Goal: Information Seeking & Learning: Learn about a topic

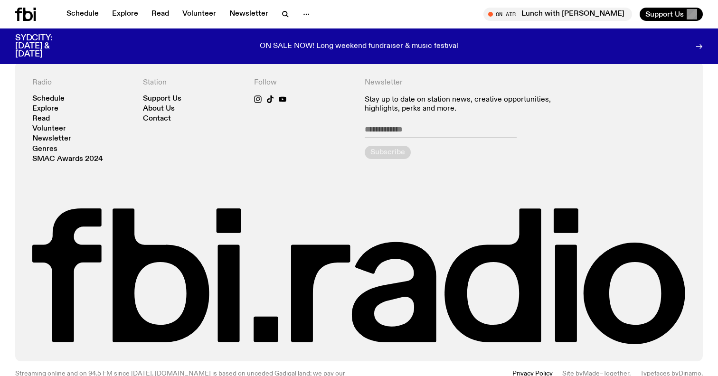
scroll to position [2126, 0]
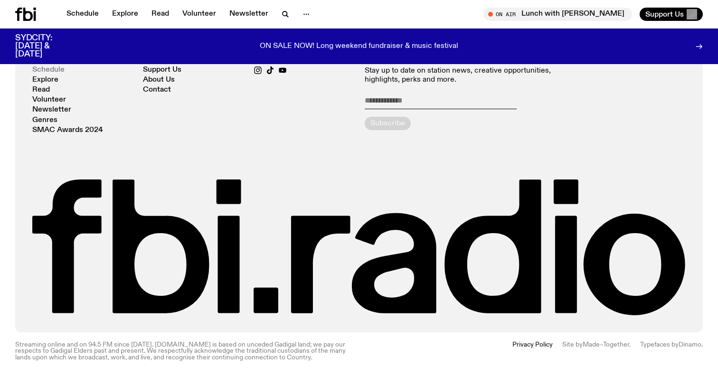
click at [41, 69] on link "Schedule" at bounding box center [48, 69] width 32 height 7
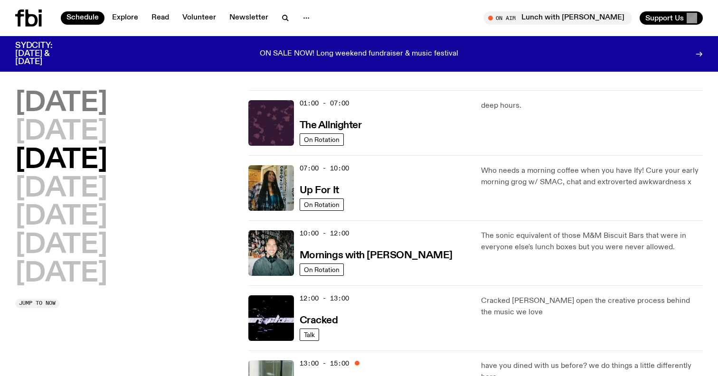
click at [59, 96] on h2 "[DATE]" at bounding box center [61, 103] width 92 height 27
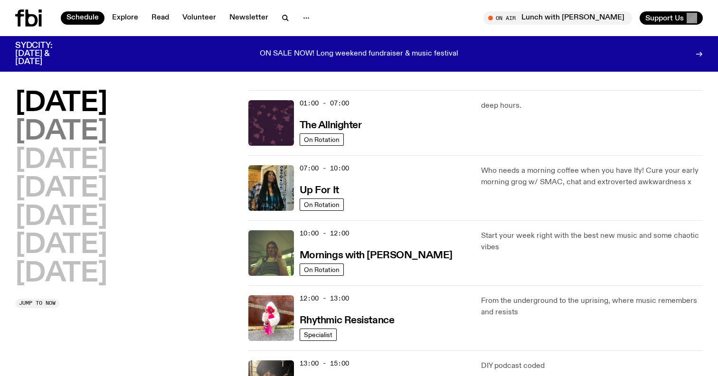
click at [86, 132] on h2 "[DATE]" at bounding box center [61, 132] width 92 height 27
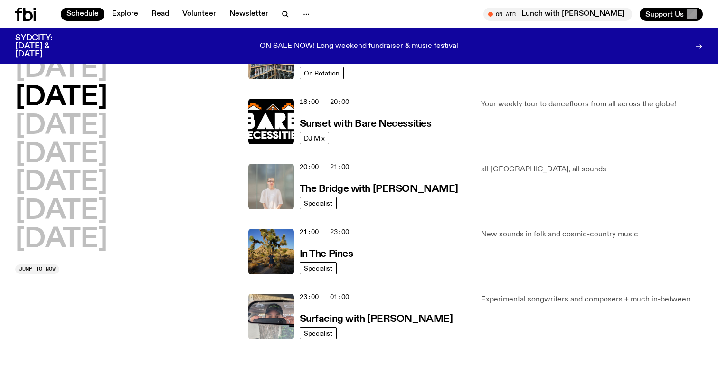
scroll to position [385, 0]
click at [322, 255] on h3 "In The Pines" at bounding box center [327, 254] width 54 height 10
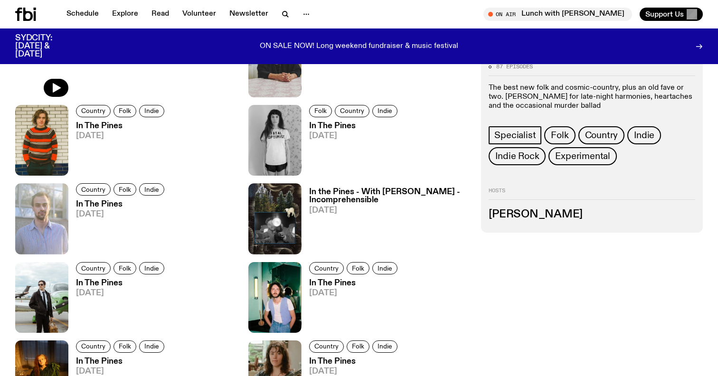
scroll to position [523, 0]
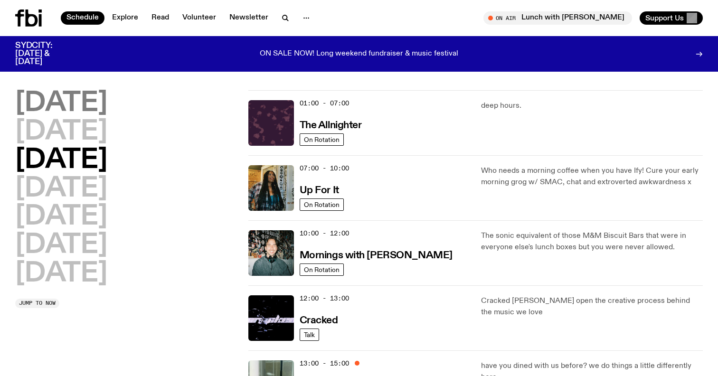
click at [24, 103] on h2 "[DATE]" at bounding box center [61, 103] width 92 height 27
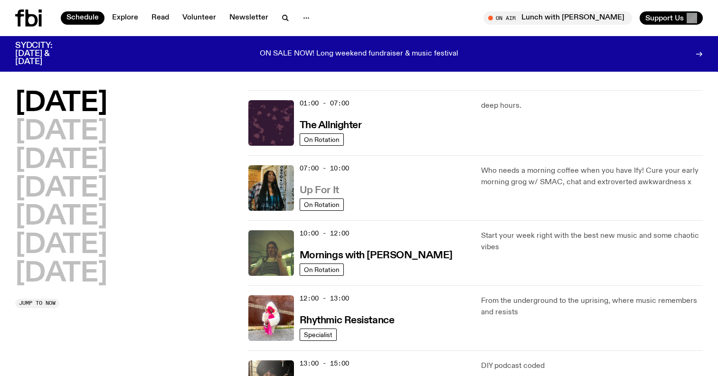
click at [306, 191] on h3 "Up For It" at bounding box center [319, 191] width 39 height 10
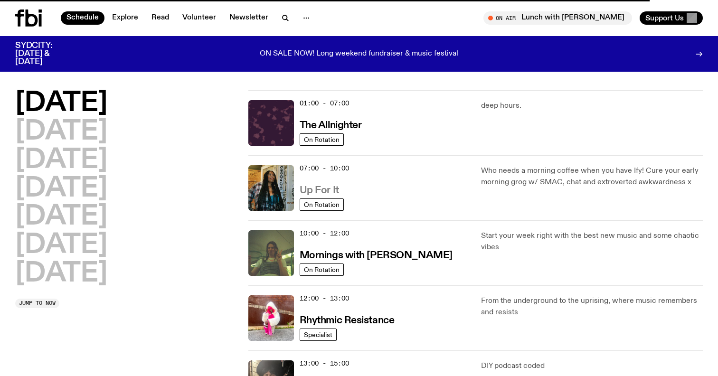
click at [306, 186] on h3 "Up For It" at bounding box center [319, 191] width 39 height 10
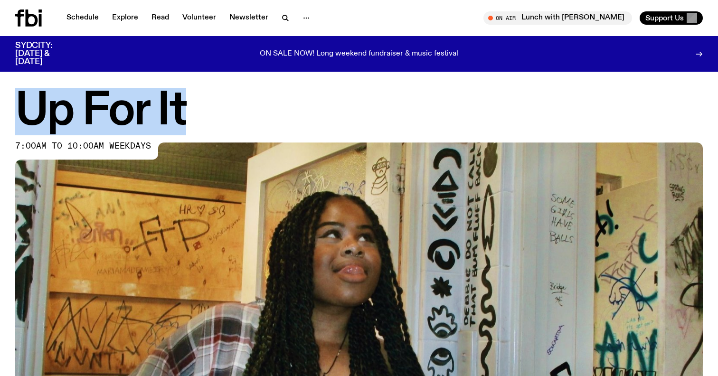
drag, startPoint x: 209, startPoint y: 117, endPoint x: 0, endPoint y: 112, distance: 209.5
click at [0, 112] on div "Up For It 7:00am to 10:00am weekdays" at bounding box center [359, 309] width 718 height 439
copy h1 "Up For It"
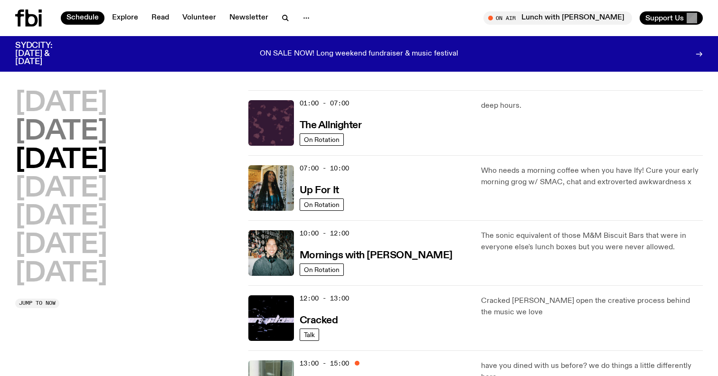
click at [85, 122] on h2 "[DATE]" at bounding box center [61, 132] width 92 height 27
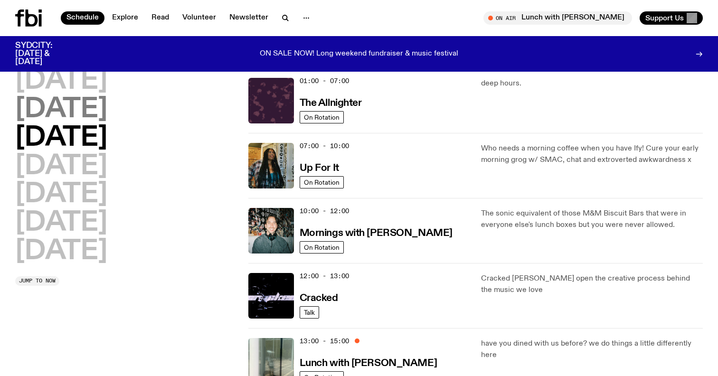
scroll to position [27, 0]
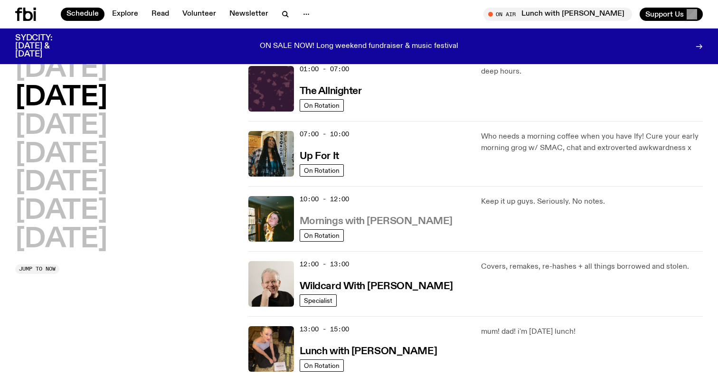
click at [405, 226] on h3 "Mornings with [PERSON_NAME]" at bounding box center [376, 222] width 153 height 10
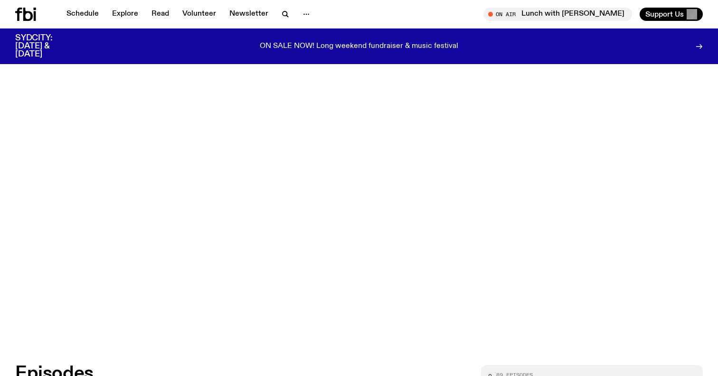
scroll to position [156, 0]
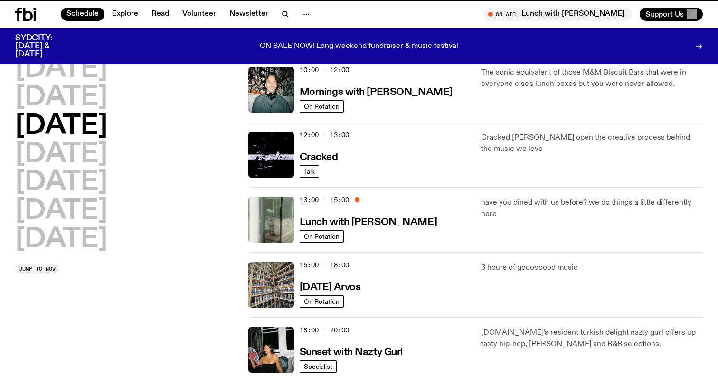
scroll to position [27, 0]
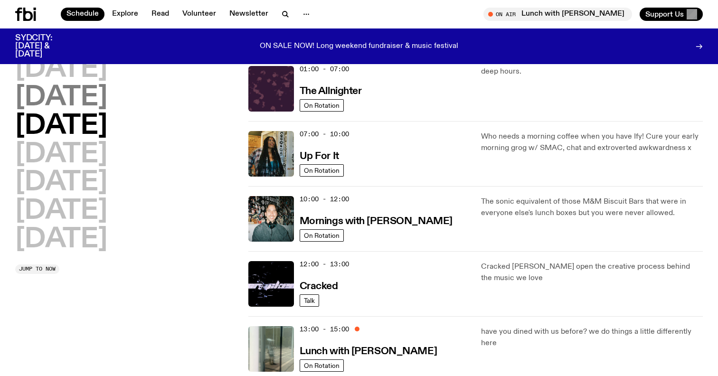
click at [73, 88] on h2 "[DATE]" at bounding box center [61, 98] width 92 height 27
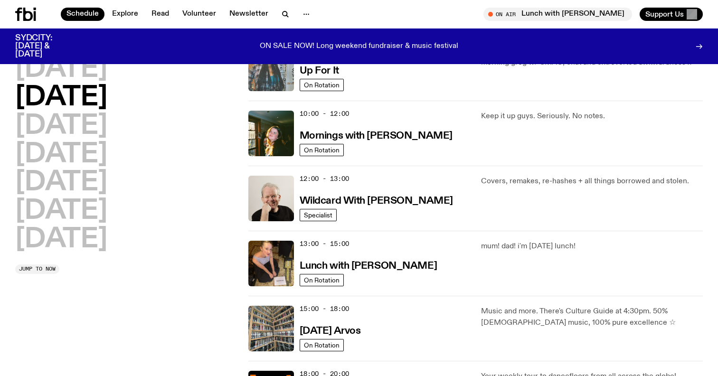
scroll to position [115, 0]
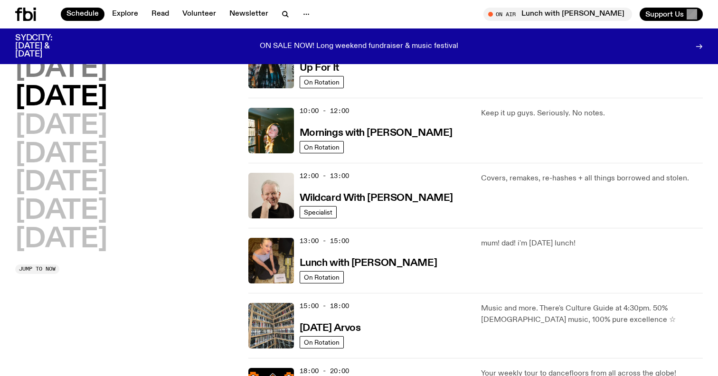
click at [57, 64] on h2 "[DATE]" at bounding box center [61, 69] width 92 height 27
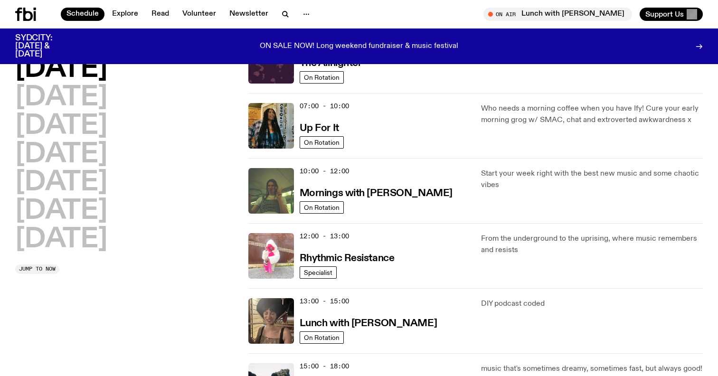
scroll to position [56, 0]
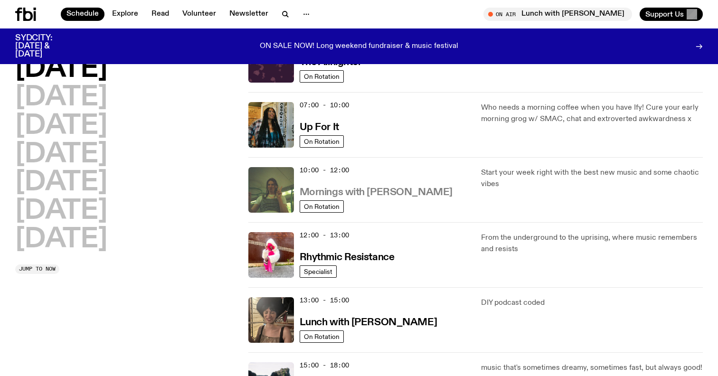
click at [375, 189] on h3 "Mornings with [PERSON_NAME]" at bounding box center [376, 193] width 153 height 10
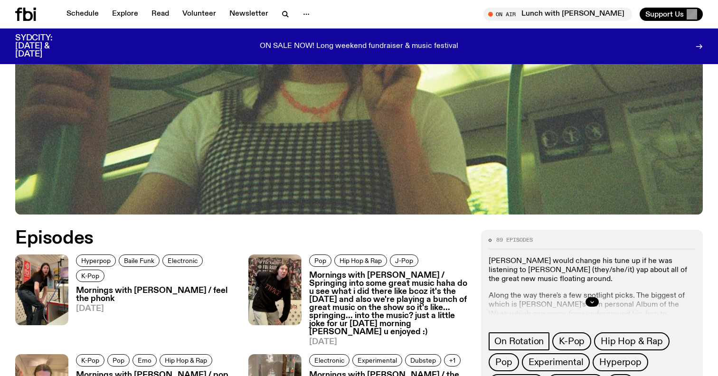
scroll to position [312, 0]
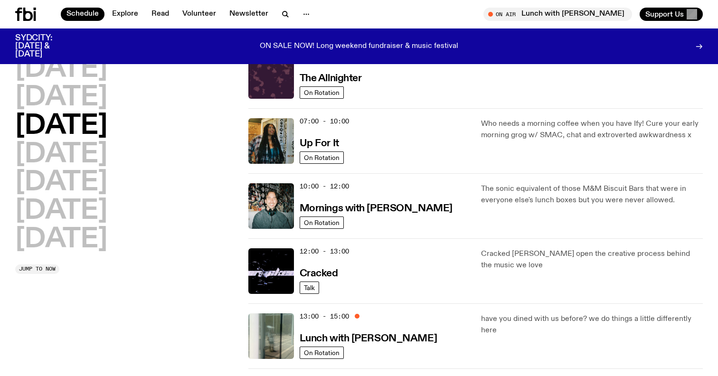
scroll to position [33, 0]
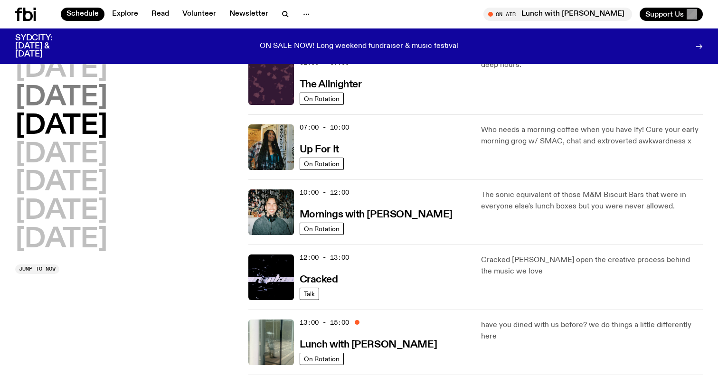
click at [62, 85] on h2 "[DATE]" at bounding box center [61, 98] width 92 height 27
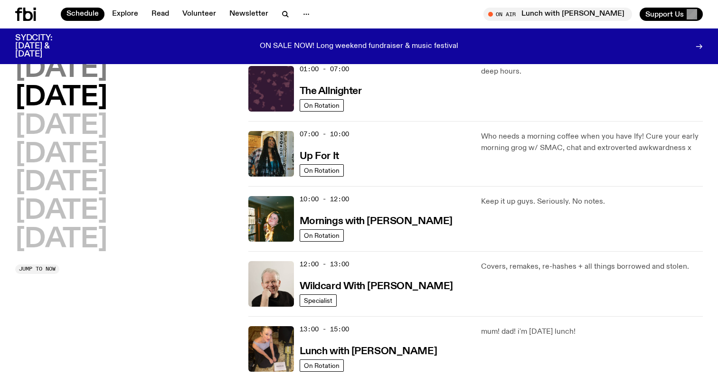
click at [62, 68] on h2 "[DATE]" at bounding box center [61, 69] width 92 height 27
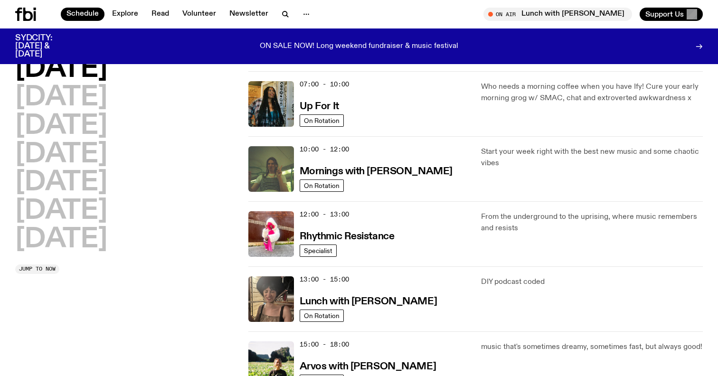
scroll to position [109, 0]
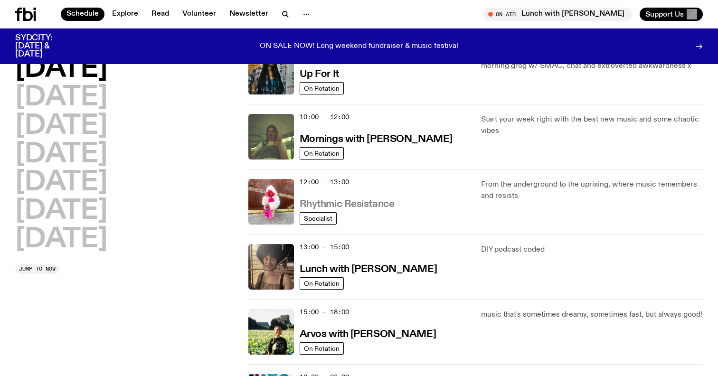
click at [360, 202] on h3 "Rhythmic Resistance" at bounding box center [347, 204] width 95 height 10
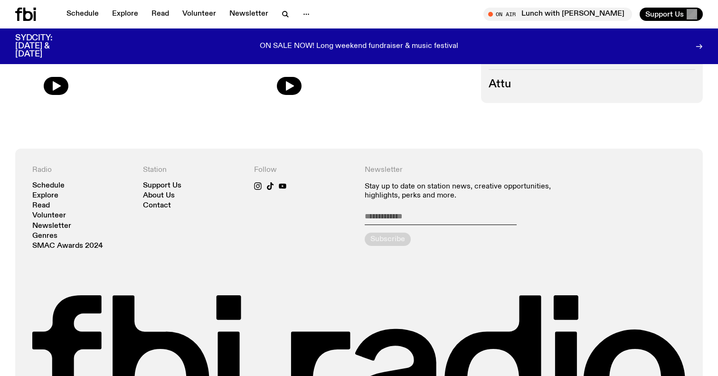
scroll to position [388, 0]
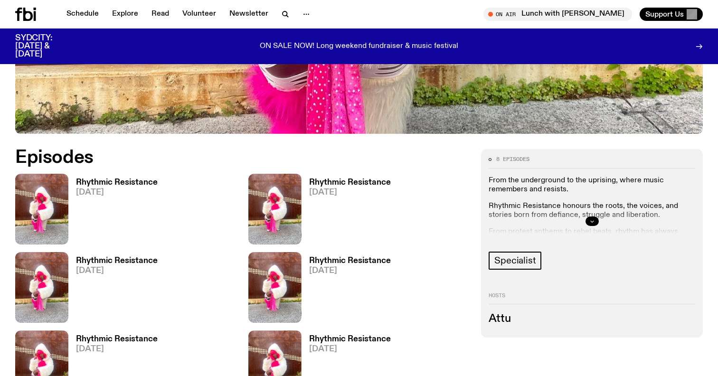
click at [590, 221] on icon "button" at bounding box center [591, 221] width 3 height 1
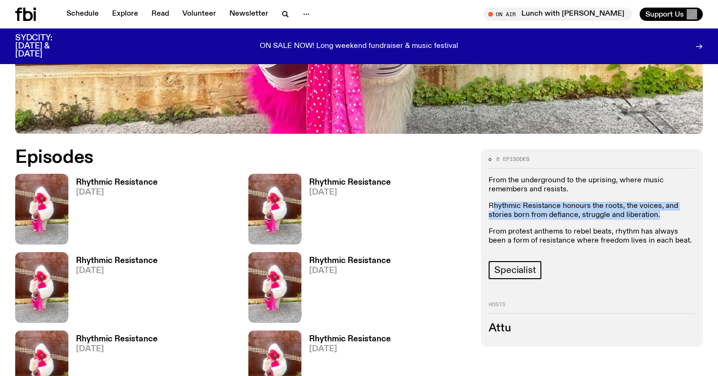
drag, startPoint x: 590, startPoint y: 220, endPoint x: 492, endPoint y: 207, distance: 99.3
click at [492, 207] on div "From the underground to the uprising, where music remembers and resists. Rhythm…" at bounding box center [592, 211] width 207 height 70
click at [492, 207] on p "Rhythmic Resistance honours the roots, the voices, and stories born from defian…" at bounding box center [592, 211] width 207 height 18
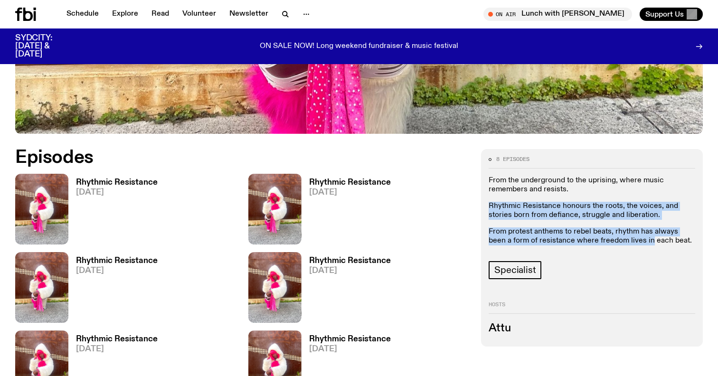
drag, startPoint x: 492, startPoint y: 207, endPoint x: 629, endPoint y: 238, distance: 140.9
click at [629, 238] on div "From the underground to the uprising, where music remembers and resists. Rhythm…" at bounding box center [592, 211] width 207 height 70
click at [629, 238] on p "From protest anthems to rebel beats, rhythm has always been a form of resistanc…" at bounding box center [592, 236] width 207 height 18
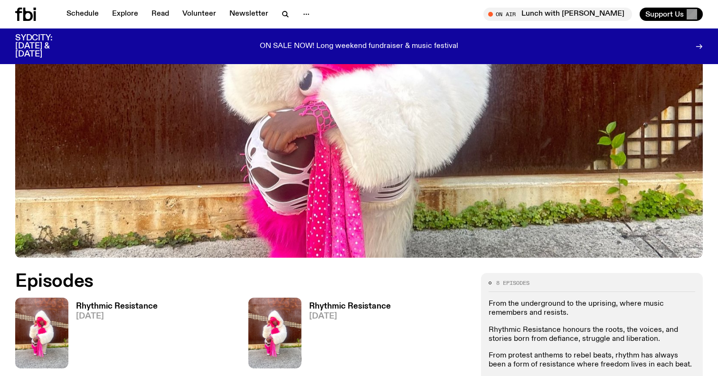
scroll to position [462, 0]
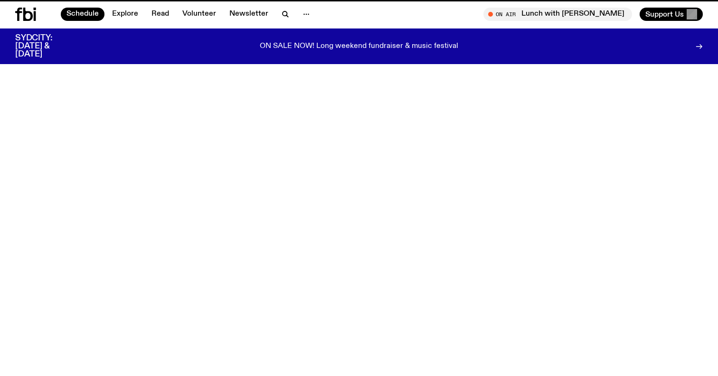
scroll to position [109, 0]
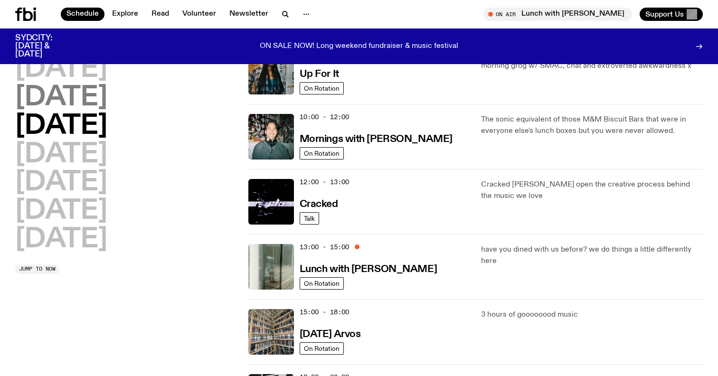
click at [76, 85] on h2 "[DATE]" at bounding box center [61, 98] width 92 height 27
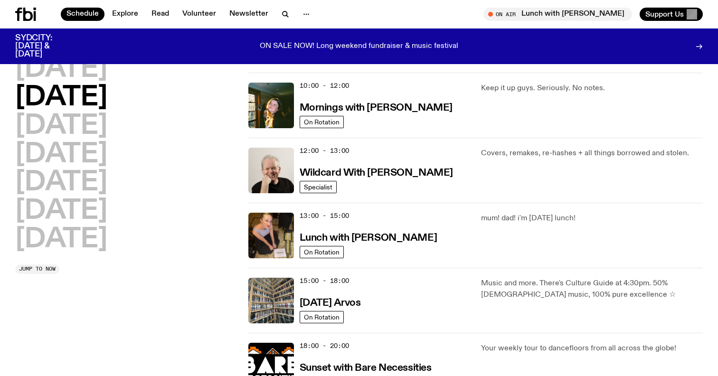
scroll to position [158, 0]
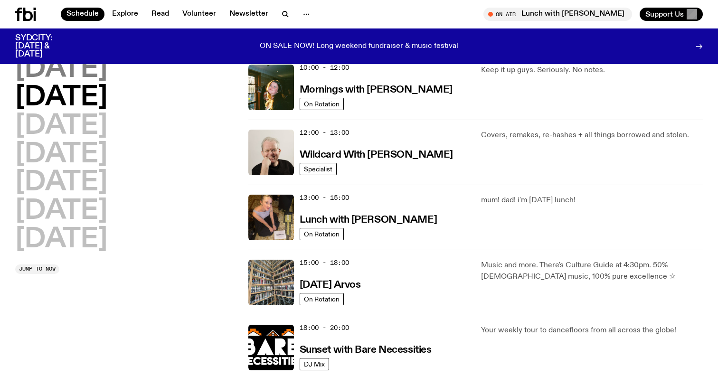
click at [68, 63] on h2 "[DATE]" at bounding box center [61, 69] width 92 height 27
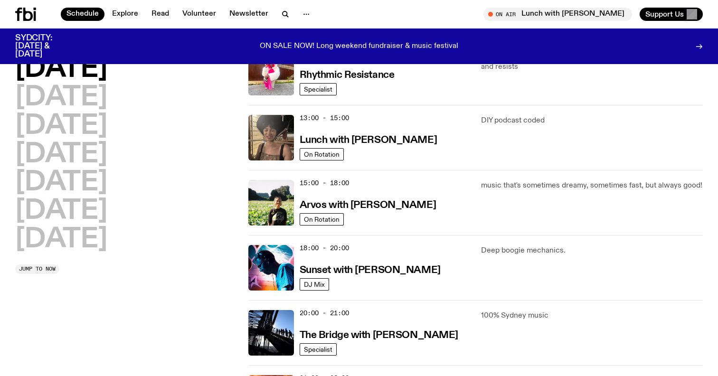
scroll to position [241, 0]
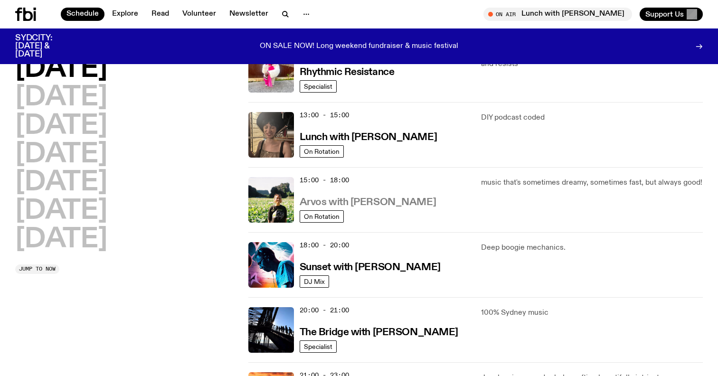
click at [378, 203] on h3 "Arvos with [PERSON_NAME]" at bounding box center [368, 203] width 136 height 10
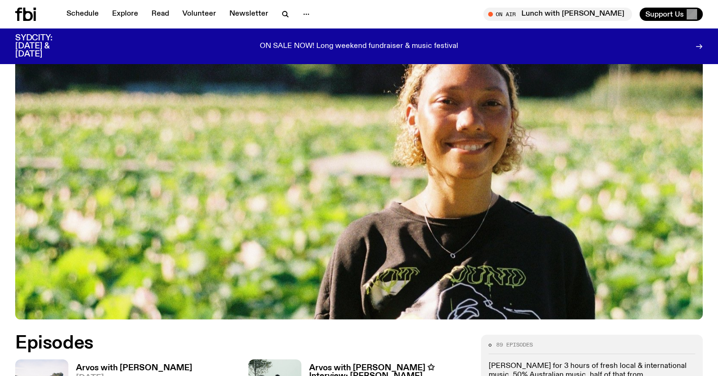
scroll to position [406, 0]
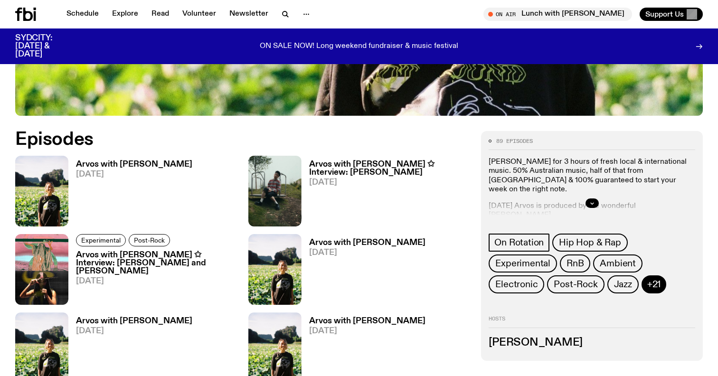
click at [657, 284] on span "+21" at bounding box center [653, 284] width 13 height 10
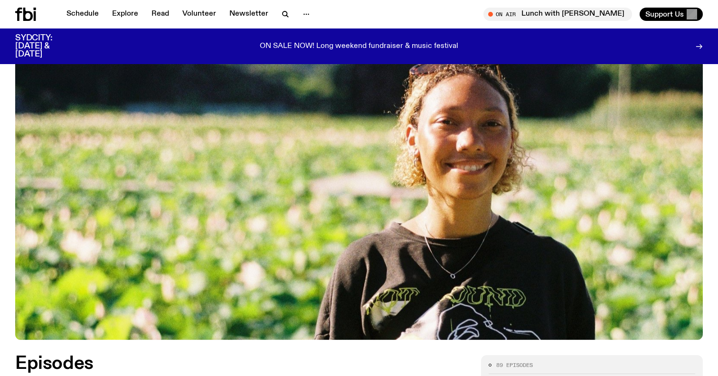
scroll to position [0, 0]
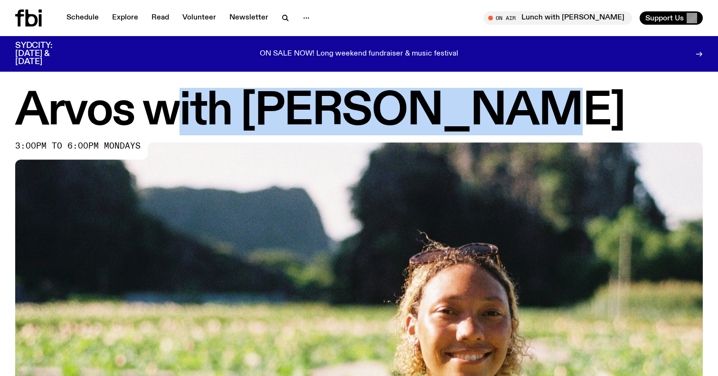
drag, startPoint x: 484, startPoint y: 100, endPoint x: 168, endPoint y: 87, distance: 317.0
click at [168, 90] on h1 "Arvos with [PERSON_NAME]" at bounding box center [359, 111] width 688 height 43
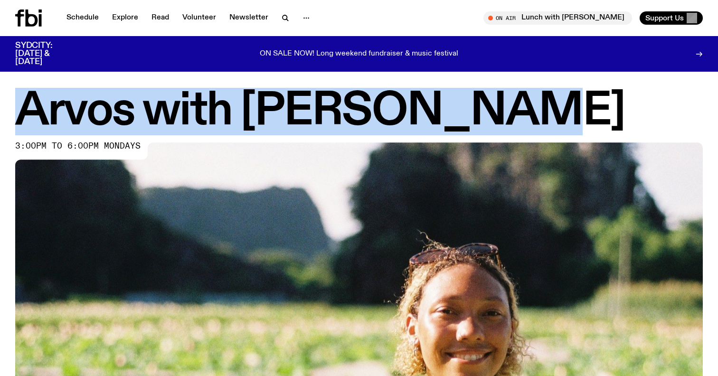
drag, startPoint x: 21, startPoint y: 121, endPoint x: 486, endPoint y: 132, distance: 465.1
click at [486, 132] on h1 "Arvos with [PERSON_NAME]" at bounding box center [359, 111] width 688 height 43
copy h1 "Arvos with [PERSON_NAME]"
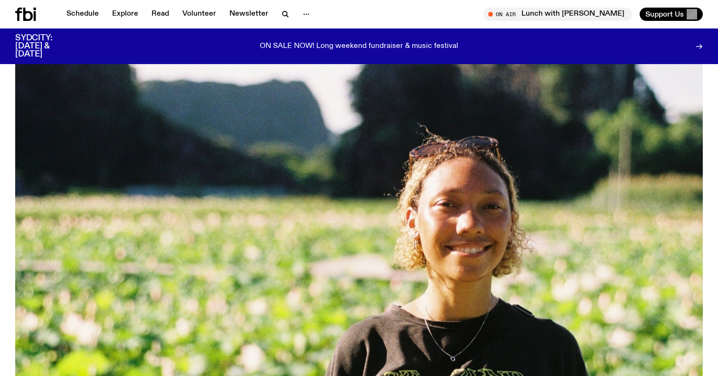
scroll to position [237, 0]
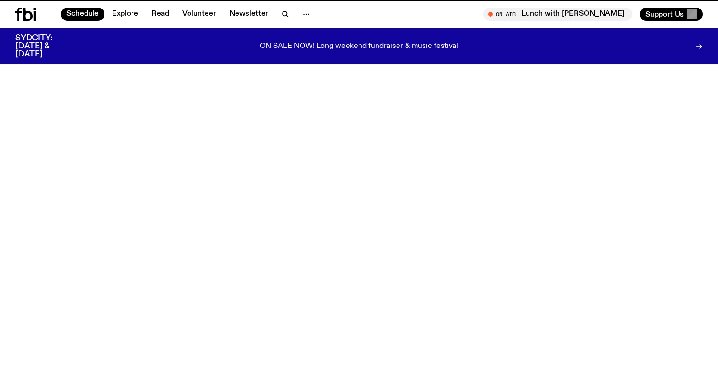
scroll to position [241, 0]
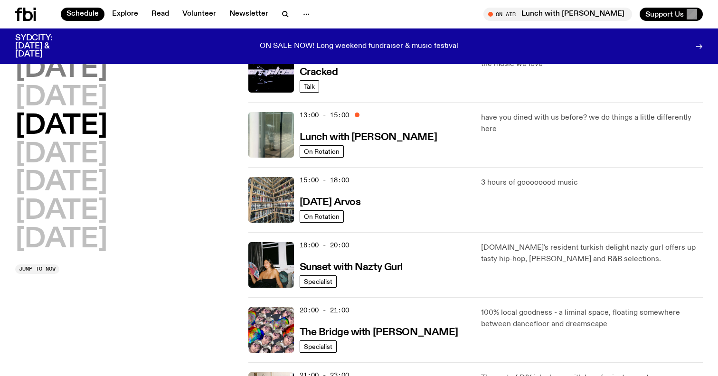
click at [90, 74] on h2 "[DATE]" at bounding box center [61, 69] width 92 height 27
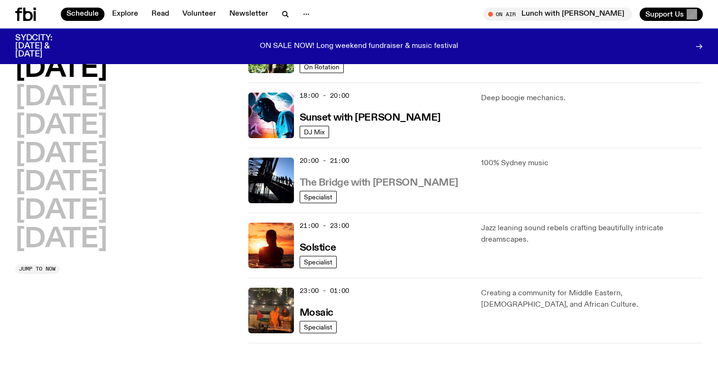
scroll to position [406, 0]
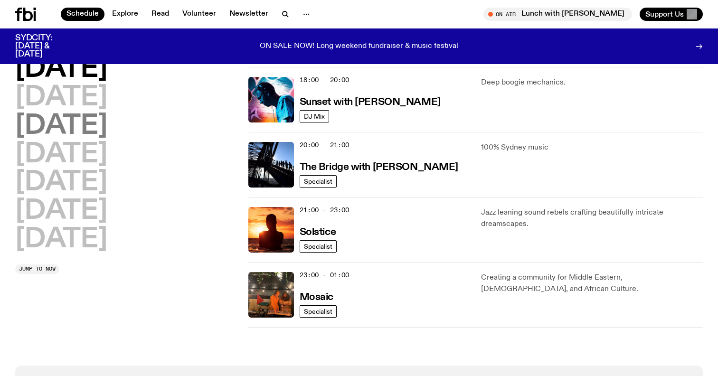
click at [63, 114] on h2 "[DATE]" at bounding box center [61, 126] width 92 height 27
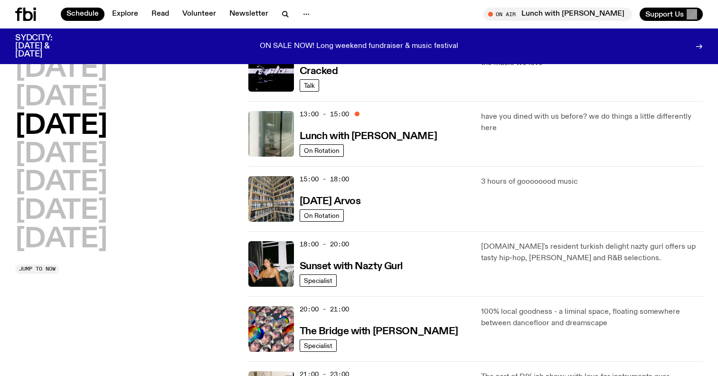
scroll to position [250, 0]
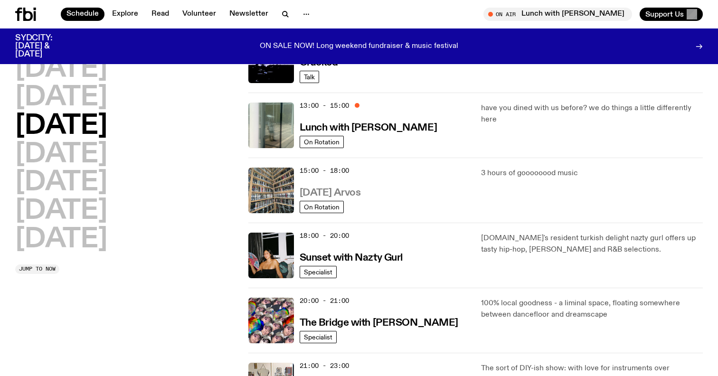
click at [347, 190] on h3 "[DATE] Arvos" at bounding box center [330, 193] width 61 height 10
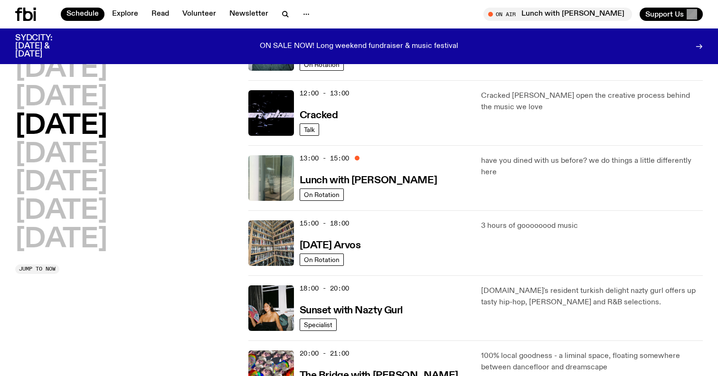
scroll to position [195, 0]
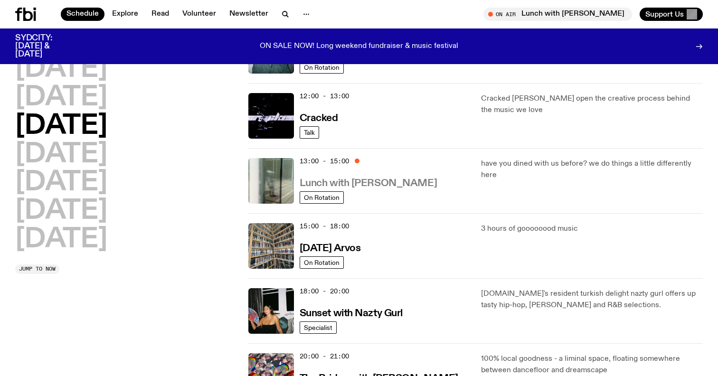
click at [388, 189] on h3 "Lunch with [PERSON_NAME]" at bounding box center [368, 184] width 137 height 10
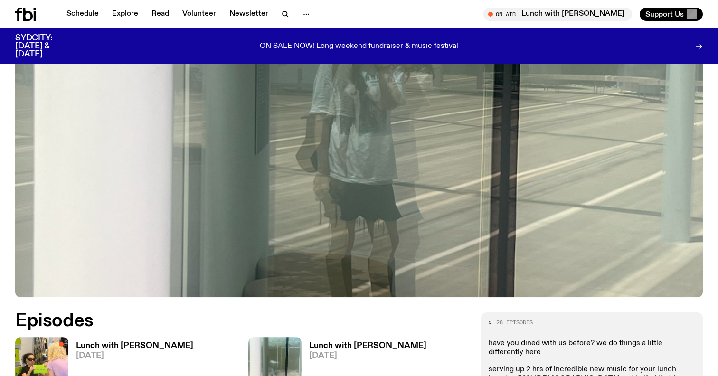
scroll to position [425, 0]
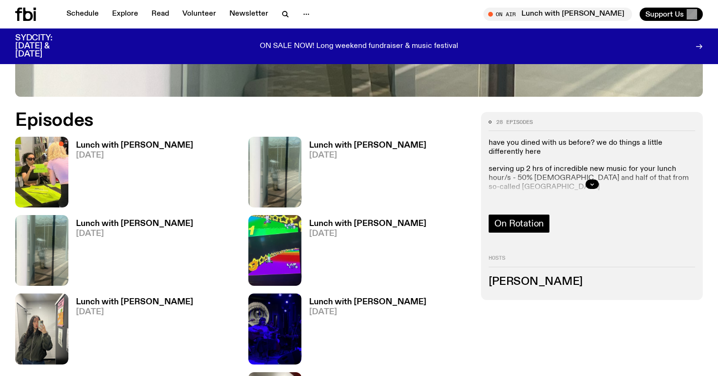
click at [535, 220] on span "On Rotation" at bounding box center [518, 223] width 49 height 10
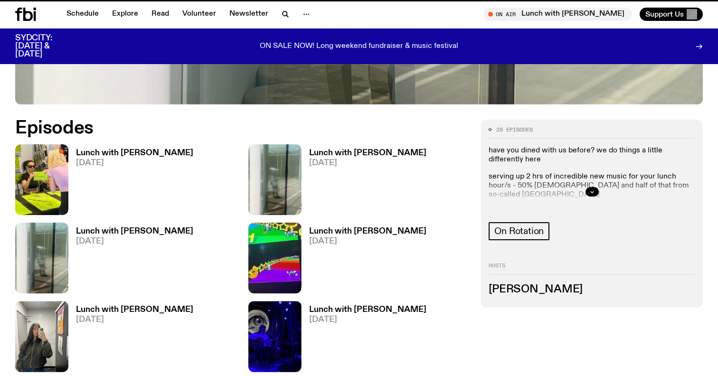
scroll to position [417, 0]
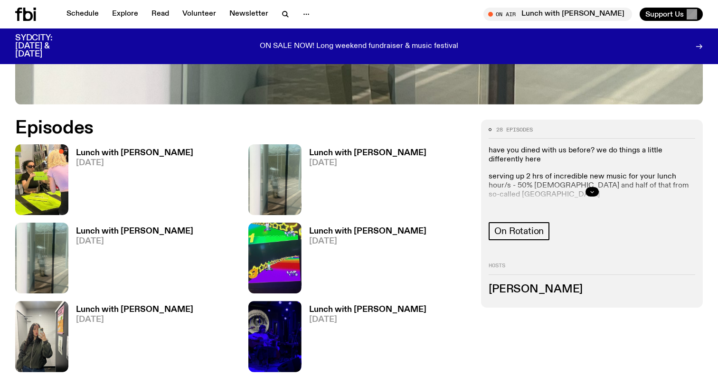
click at [594, 194] on button "button" at bounding box center [592, 191] width 13 height 9
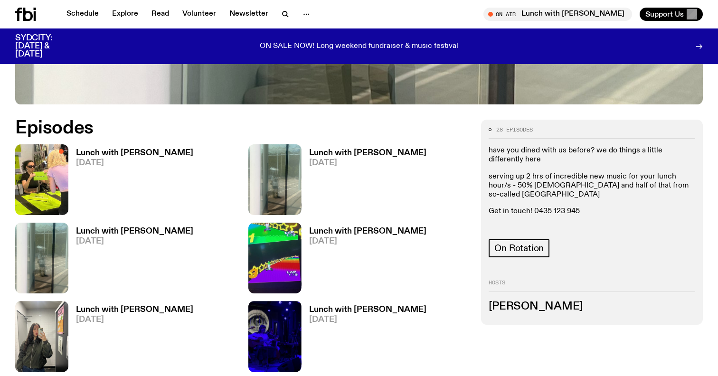
drag, startPoint x: 611, startPoint y: 198, endPoint x: 583, endPoint y: 158, distance: 48.1
click at [583, 158] on div "have you dined with us before? we do things a little differently here serving u…" at bounding box center [592, 189] width 207 height 86
click at [583, 158] on p "have you dined with us before? we do things a little differently here" at bounding box center [592, 155] width 207 height 18
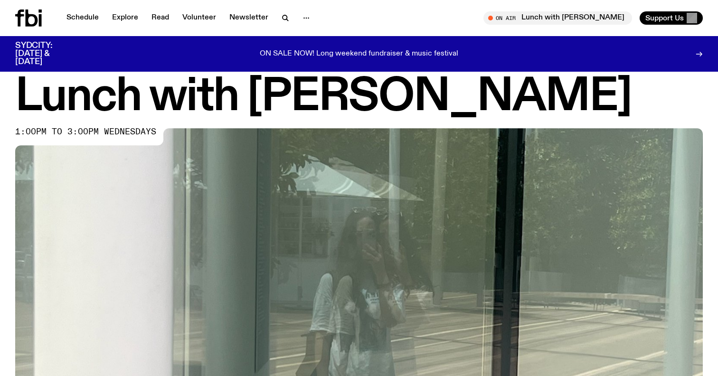
scroll to position [0, 0]
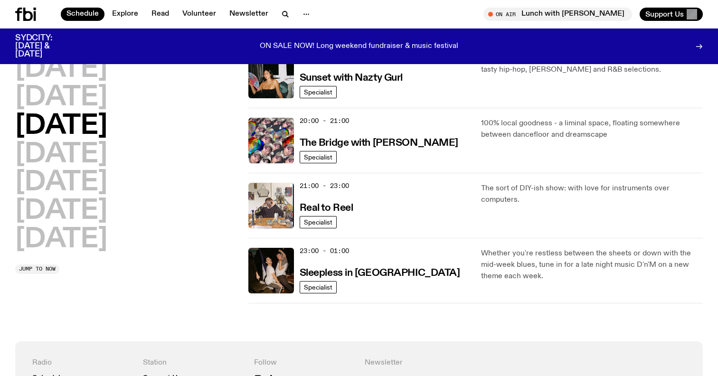
scroll to position [434, 0]
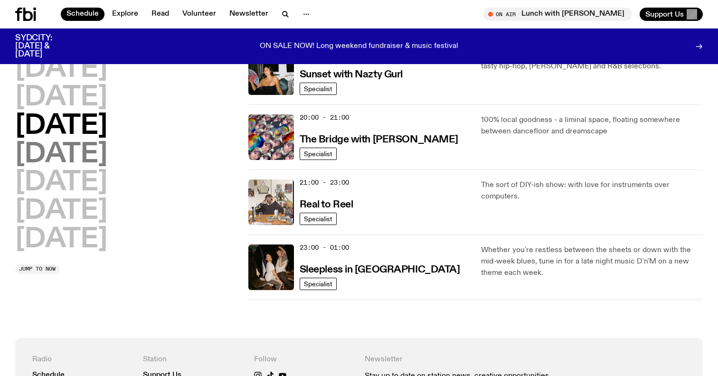
click at [104, 161] on h2 "[DATE]" at bounding box center [61, 155] width 92 height 27
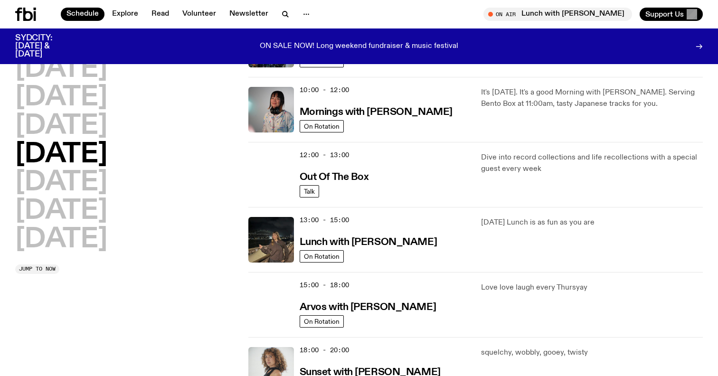
scroll to position [0, 0]
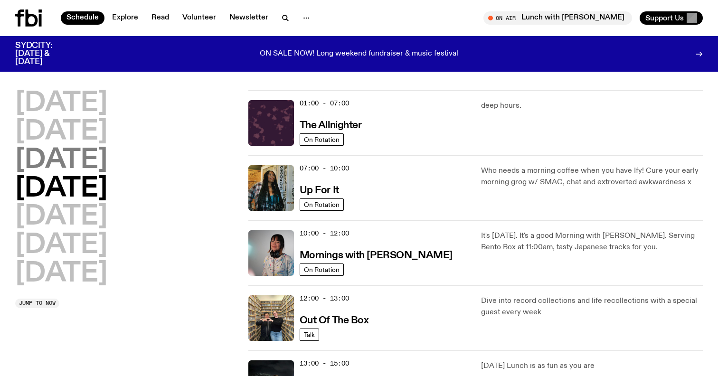
click at [98, 151] on h2 "[DATE]" at bounding box center [61, 160] width 92 height 27
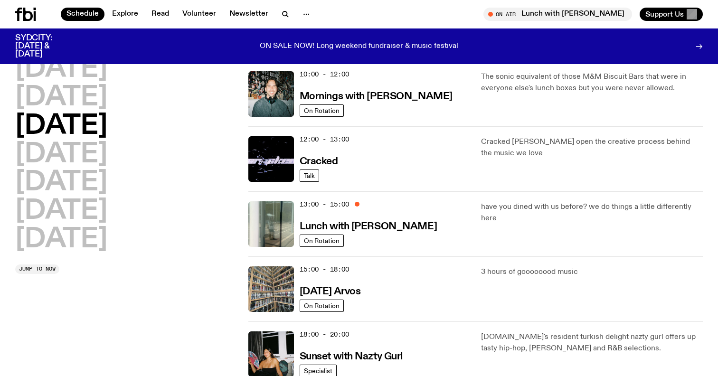
scroll to position [133, 0]
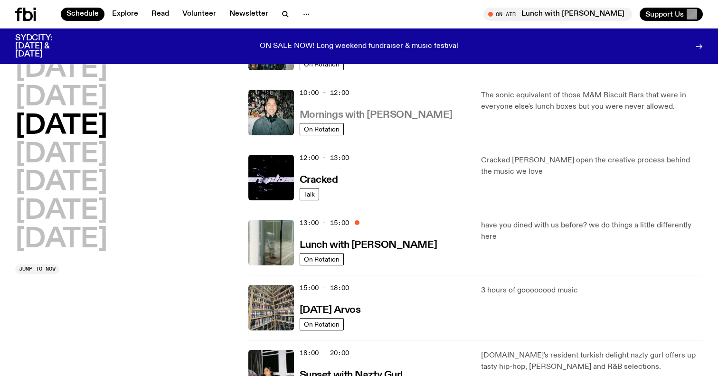
click at [341, 119] on h3 "Mornings with [PERSON_NAME]" at bounding box center [376, 115] width 153 height 10
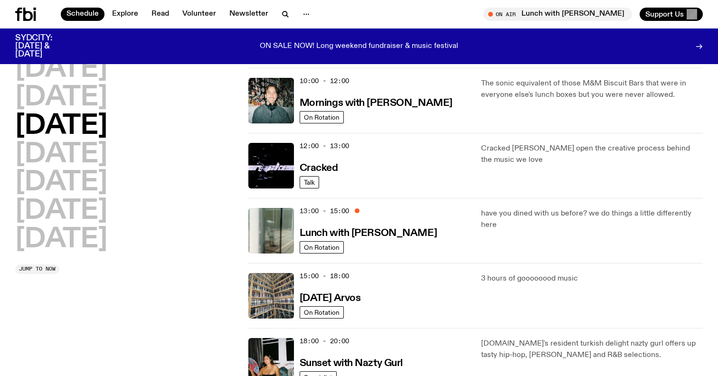
scroll to position [154, 0]
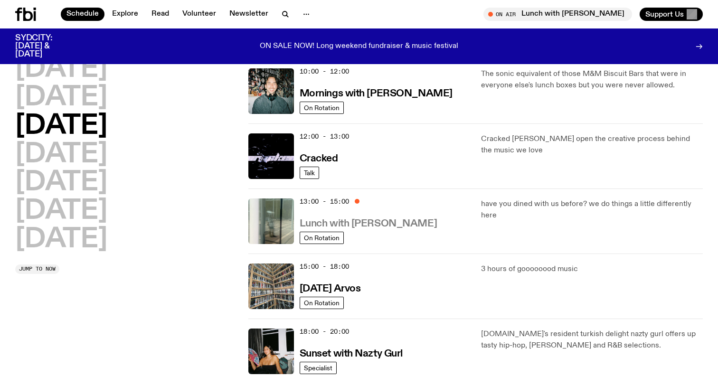
click at [398, 219] on h3 "Lunch with [PERSON_NAME]" at bounding box center [368, 224] width 137 height 10
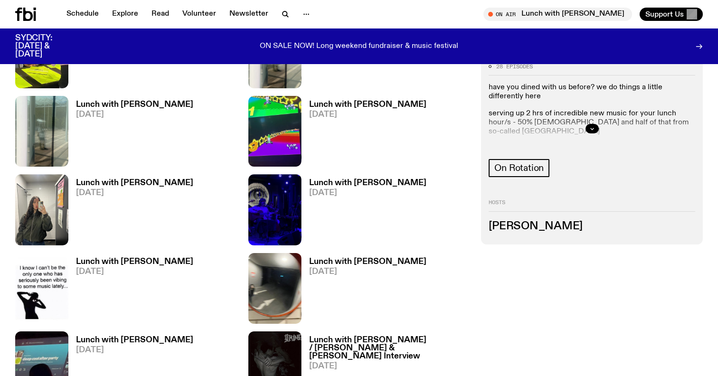
scroll to position [543, 0]
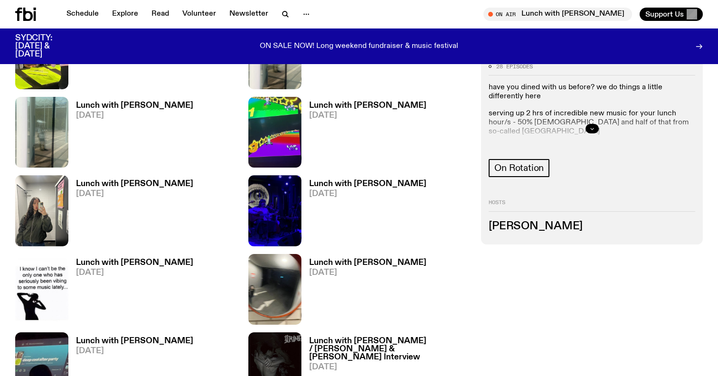
click at [595, 132] on button "button" at bounding box center [592, 128] width 13 height 9
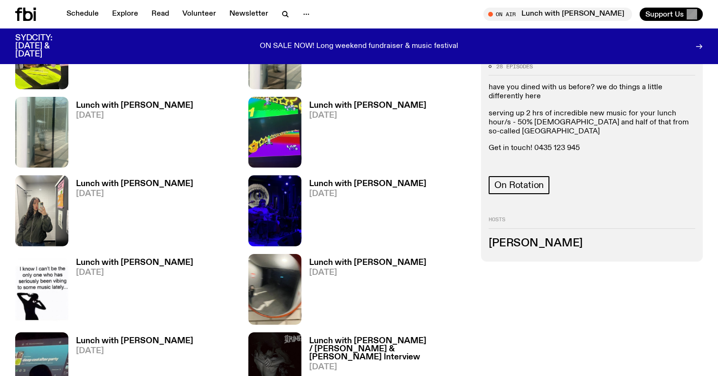
drag, startPoint x: 594, startPoint y: 132, endPoint x: 536, endPoint y: 98, distance: 66.6
click at [536, 98] on div "have you dined with us before? we do things a little differently here serving u…" at bounding box center [592, 126] width 207 height 86
click at [536, 98] on p "have you dined with us before? we do things a little differently here" at bounding box center [592, 92] width 207 height 18
drag, startPoint x: 536, startPoint y: 98, endPoint x: 582, endPoint y: 135, distance: 58.7
click at [582, 135] on div "have you dined with us before? we do things a little differently here serving u…" at bounding box center [592, 126] width 207 height 86
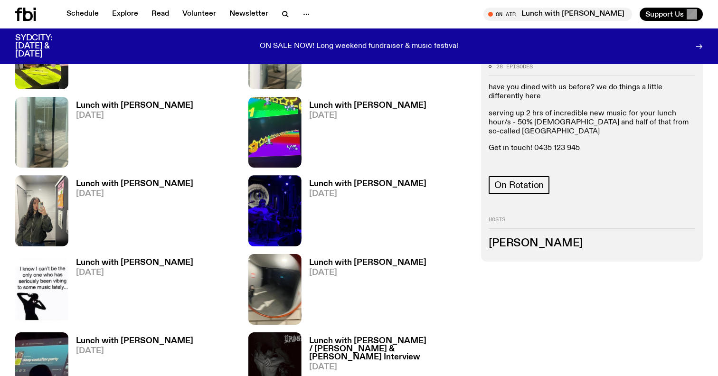
click at [582, 144] on p "Get in touch! 0435 123 945" at bounding box center [592, 148] width 207 height 9
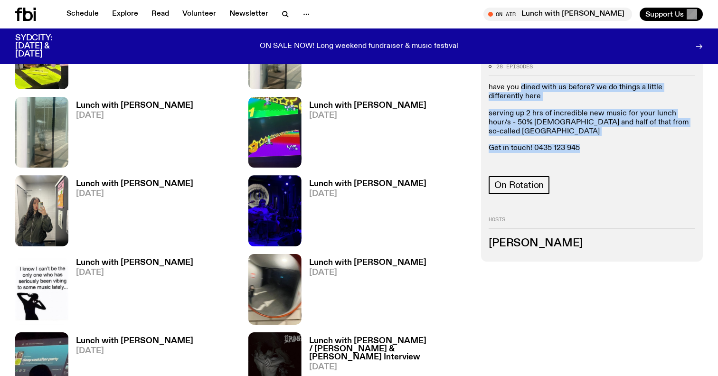
drag, startPoint x: 570, startPoint y: 127, endPoint x: 527, endPoint y: 89, distance: 57.9
click at [527, 89] on div "have you dined with us before? we do things a little differently here serving u…" at bounding box center [592, 126] width 207 height 86
click at [527, 89] on p "have you dined with us before? we do things a little differently here" at bounding box center [592, 92] width 207 height 18
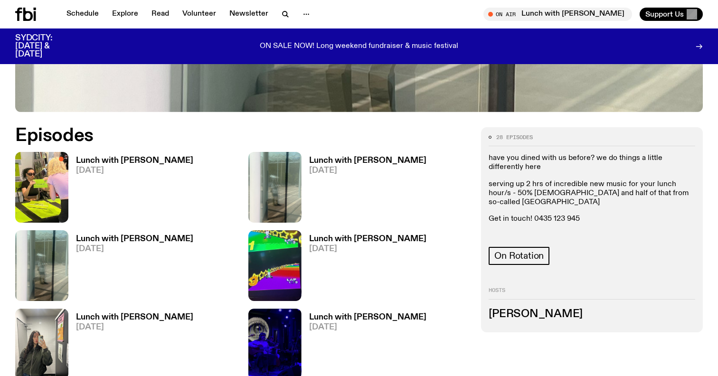
scroll to position [408, 0]
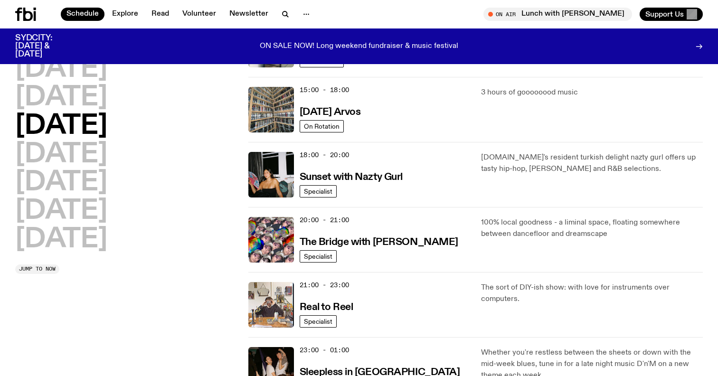
scroll to position [395, 0]
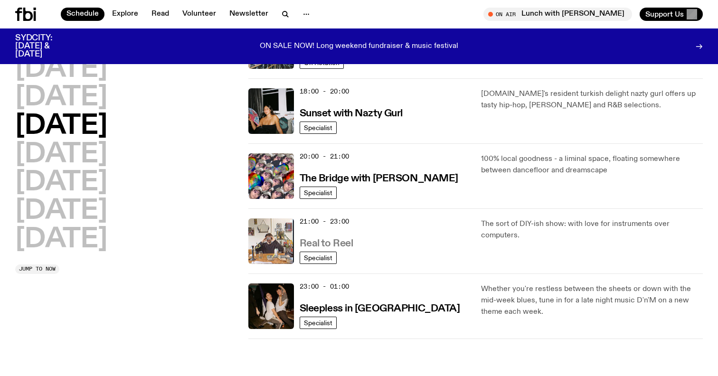
click at [349, 242] on h3 "Real to Reel" at bounding box center [327, 244] width 54 height 10
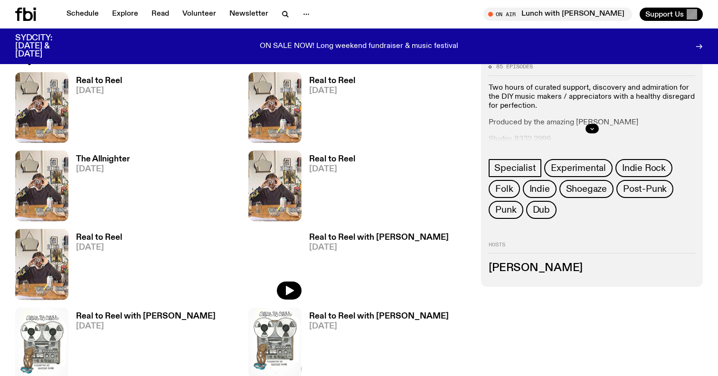
scroll to position [489, 0]
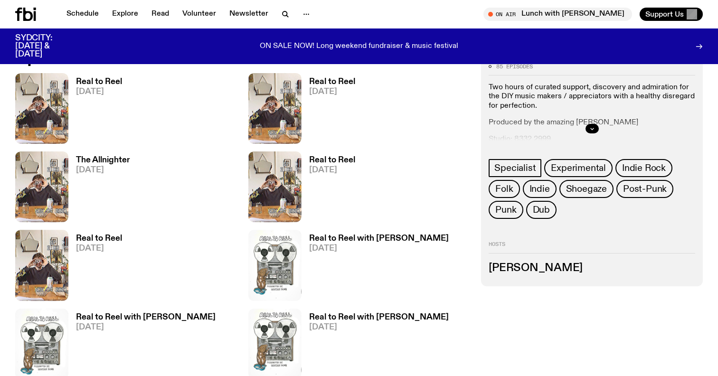
click at [579, 129] on div at bounding box center [592, 129] width 207 height 30
click at [586, 129] on button "button" at bounding box center [592, 128] width 13 height 9
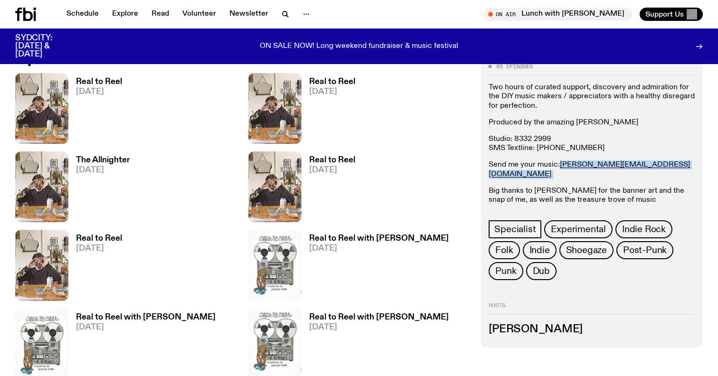
drag, startPoint x: 652, startPoint y: 168, endPoint x: 559, endPoint y: 169, distance: 93.1
click at [559, 170] on p "Send me your music: [PERSON_NAME][EMAIL_ADDRESS][DOMAIN_NAME]" at bounding box center [592, 170] width 207 height 18
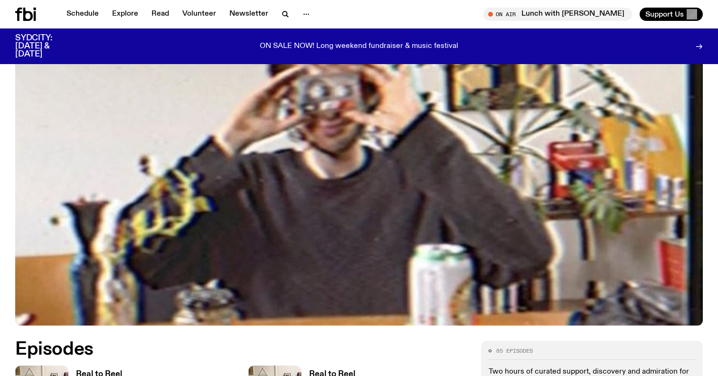
scroll to position [0, 0]
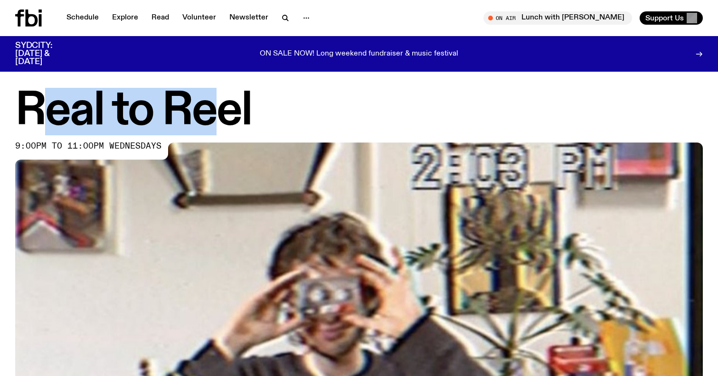
drag, startPoint x: 32, startPoint y: 110, endPoint x: 222, endPoint y: 108, distance: 189.5
click at [222, 108] on h1 "Real to Reel" at bounding box center [359, 111] width 688 height 43
drag, startPoint x: 257, startPoint y: 106, endPoint x: 0, endPoint y: 103, distance: 256.9
click at [0, 104] on div "Real to Reel 9:00pm to 11:00pm wednesdays" at bounding box center [359, 309] width 718 height 439
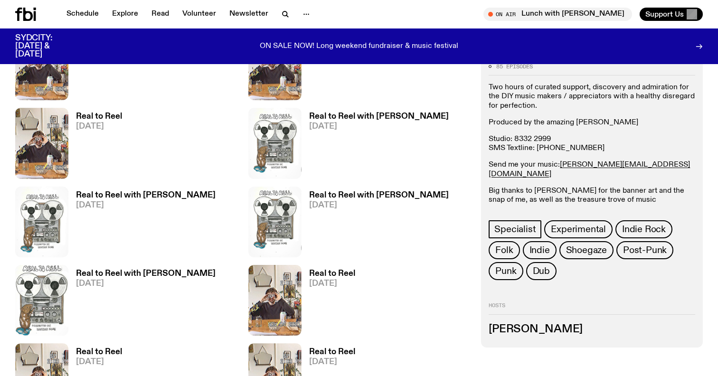
scroll to position [610, 0]
drag, startPoint x: 658, startPoint y: 163, endPoint x: 559, endPoint y: 168, distance: 98.9
click at [559, 168] on p "Send me your music: [PERSON_NAME][EMAIL_ADDRESS][DOMAIN_NAME]" at bounding box center [592, 170] width 207 height 18
copy p "[PERSON_NAME][EMAIL_ADDRESS][DOMAIN_NAME]"
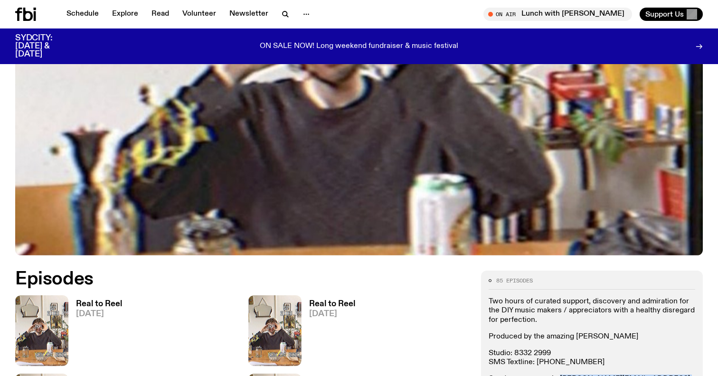
scroll to position [0, 0]
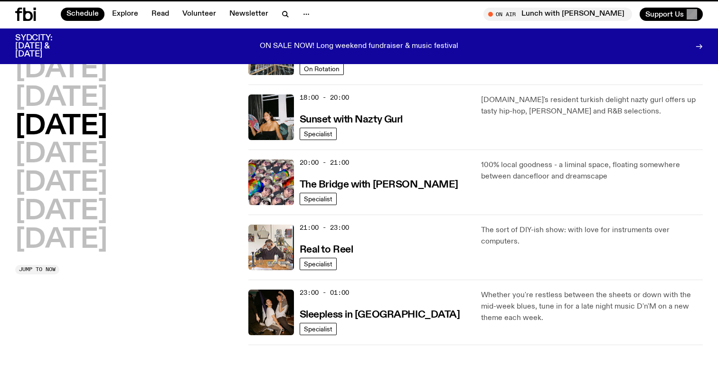
scroll to position [387, 0]
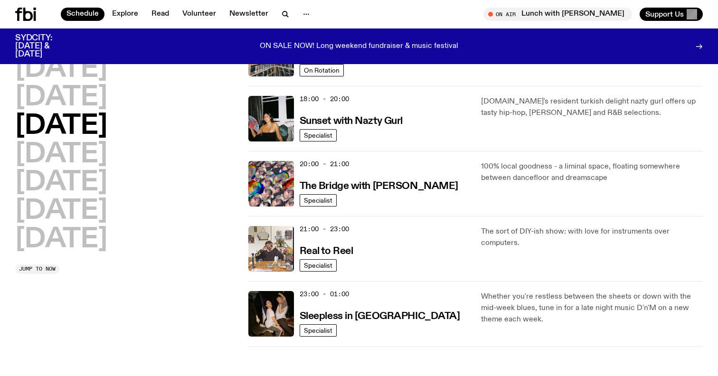
click at [281, 7] on div "Schedule Explore Read Volunteer Newsletter On Air Lunch with [PERSON_NAME] Tune…" at bounding box center [359, 14] width 718 height 28
click at [281, 9] on icon "button" at bounding box center [285, 14] width 11 height 11
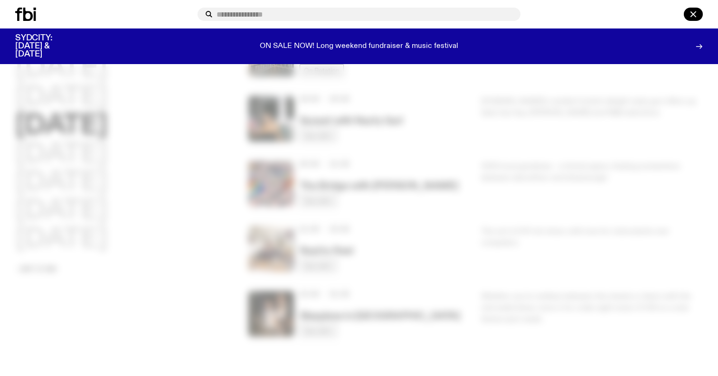
click at [287, 12] on input "text" at bounding box center [365, 14] width 296 height 8
type input "**********"
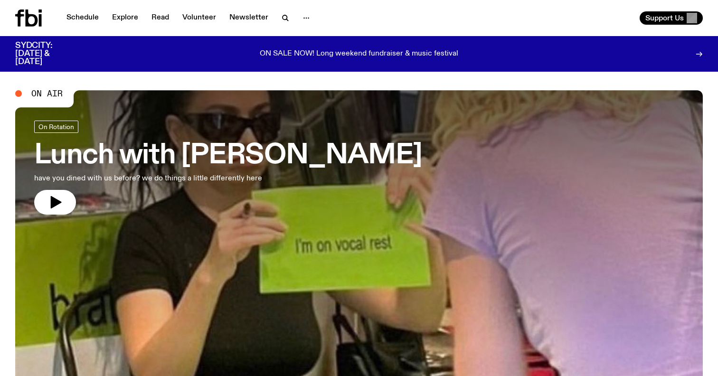
click at [274, 22] on nav "Schedule Explore Read Volunteer Newsletter" at bounding box center [188, 17] width 255 height 13
click at [280, 18] on icon "button" at bounding box center [285, 17] width 11 height 11
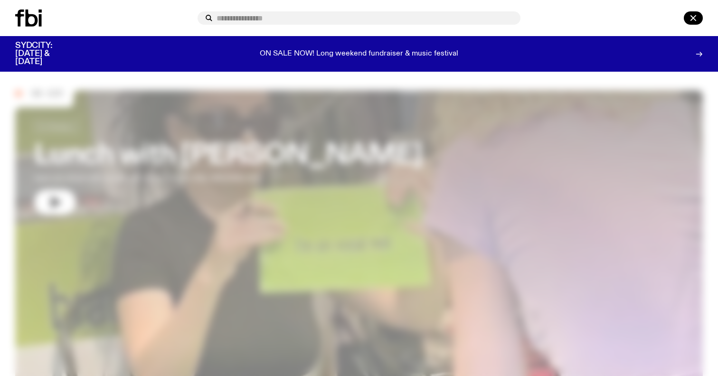
click at [277, 18] on input "text" at bounding box center [365, 18] width 296 height 8
click at [138, 36] on div at bounding box center [359, 18] width 718 height 36
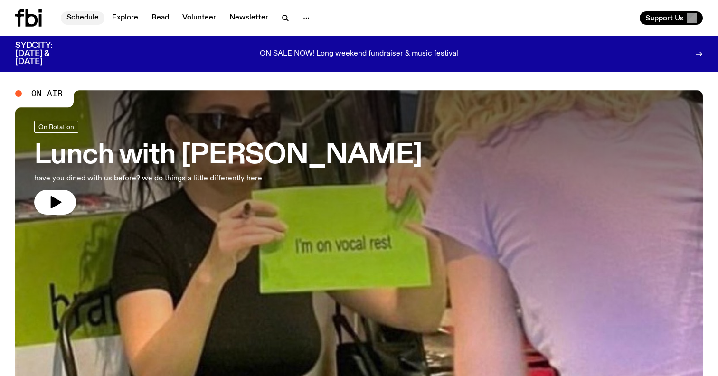
click at [68, 20] on link "Schedule" at bounding box center [83, 17] width 44 height 13
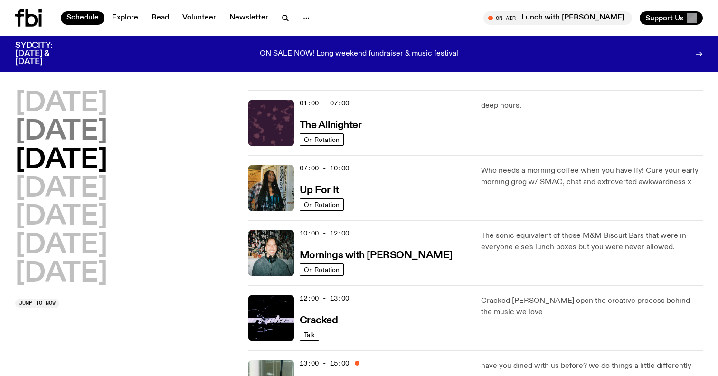
drag, startPoint x: 84, startPoint y: 123, endPoint x: 97, endPoint y: 145, distance: 25.6
click at [97, 145] on h2 "[DATE]" at bounding box center [61, 132] width 92 height 27
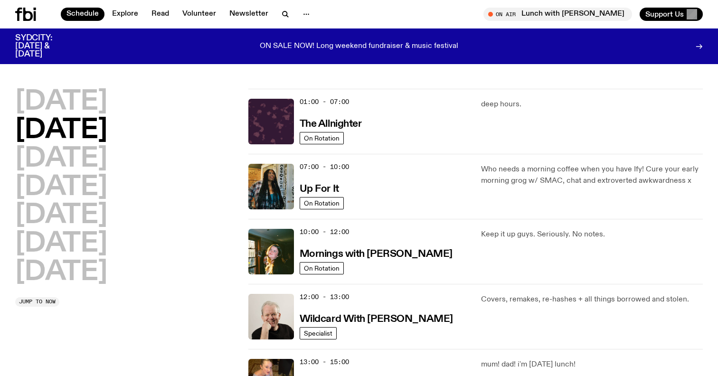
scroll to position [27, 0]
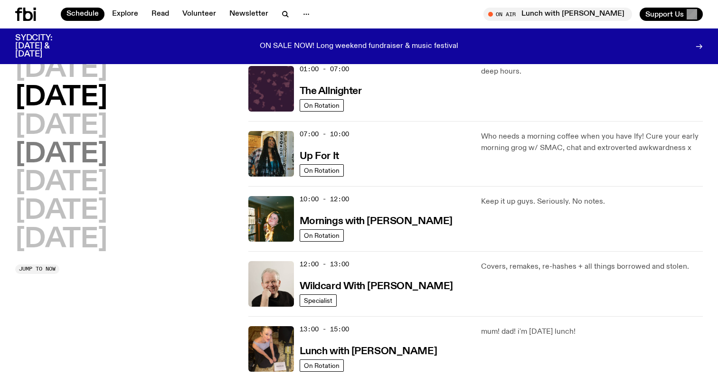
click at [107, 147] on h2 "[DATE]" at bounding box center [61, 155] width 92 height 27
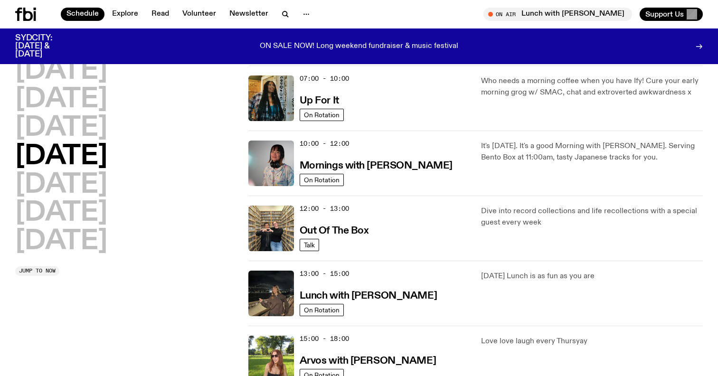
scroll to position [95, 0]
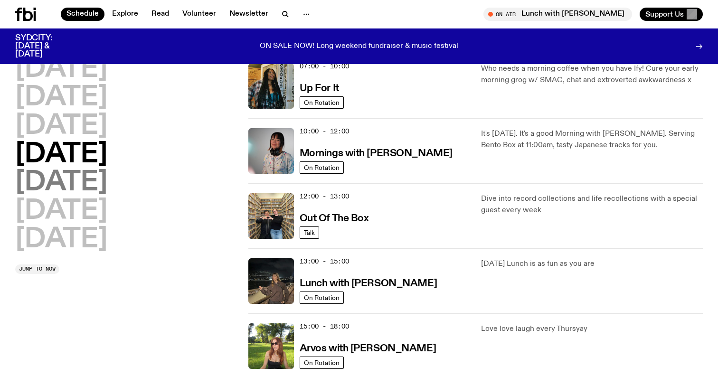
click at [54, 183] on h2 "[DATE]" at bounding box center [61, 183] width 92 height 27
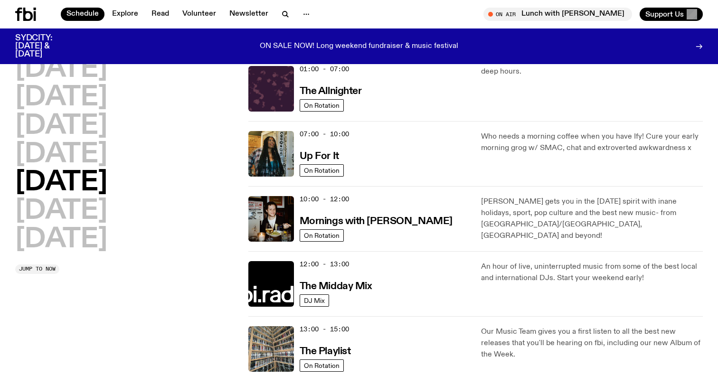
scroll to position [27, 0]
drag, startPoint x: 66, startPoint y: 220, endPoint x: 64, endPoint y: 205, distance: 15.4
click at [64, 205] on div "[DATE] [DATE] [DATE] [DATE] [DATE] [DATE] [DATE]" at bounding box center [126, 154] width 222 height 197
click at [64, 205] on h2 "[DATE]" at bounding box center [61, 211] width 92 height 27
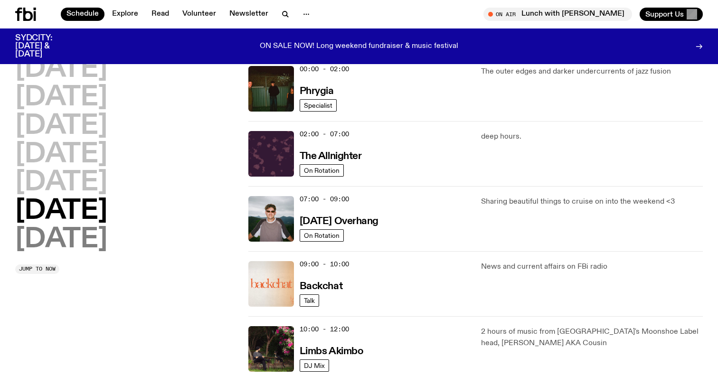
click at [72, 228] on h2 "[DATE]" at bounding box center [61, 240] width 92 height 27
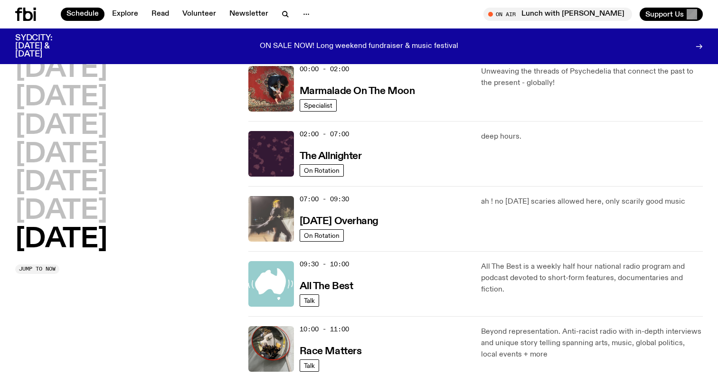
scroll to position [0, 0]
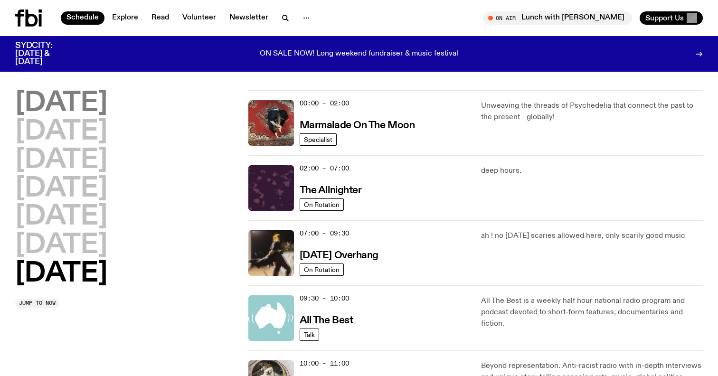
click at [92, 91] on h2 "[DATE]" at bounding box center [61, 103] width 92 height 27
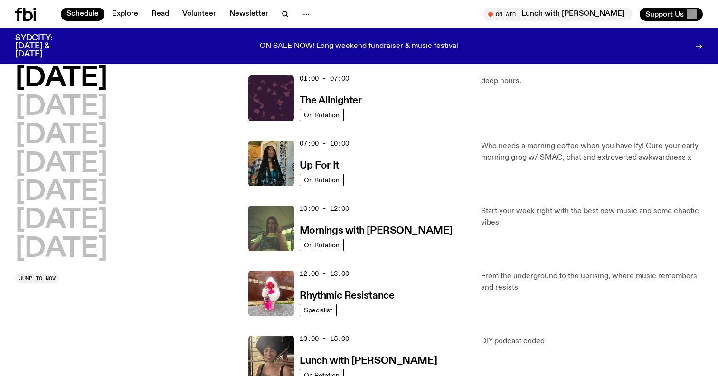
scroll to position [27, 0]
